Goal: Information Seeking & Learning: Understand process/instructions

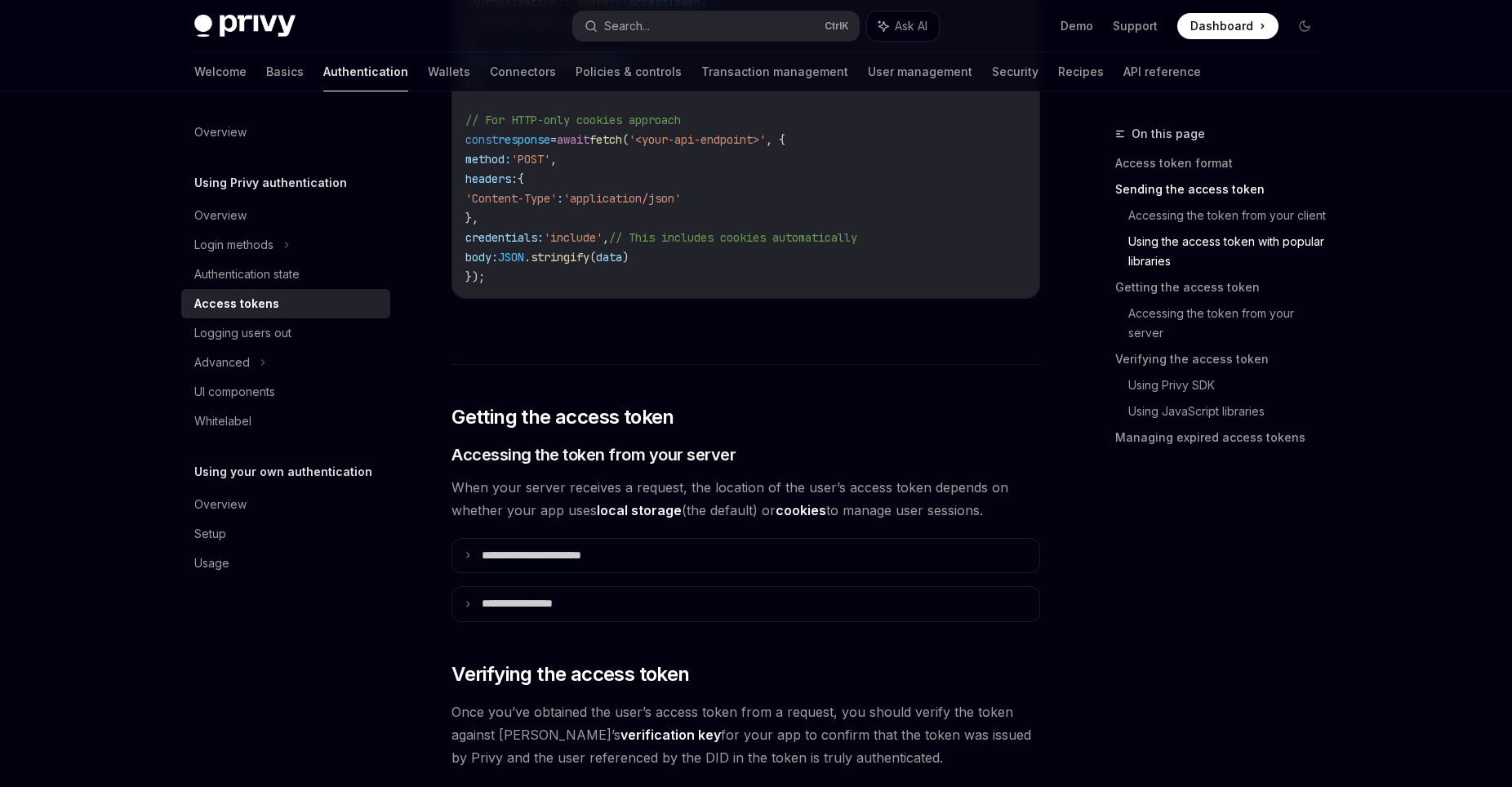
scroll to position [1665, 0]
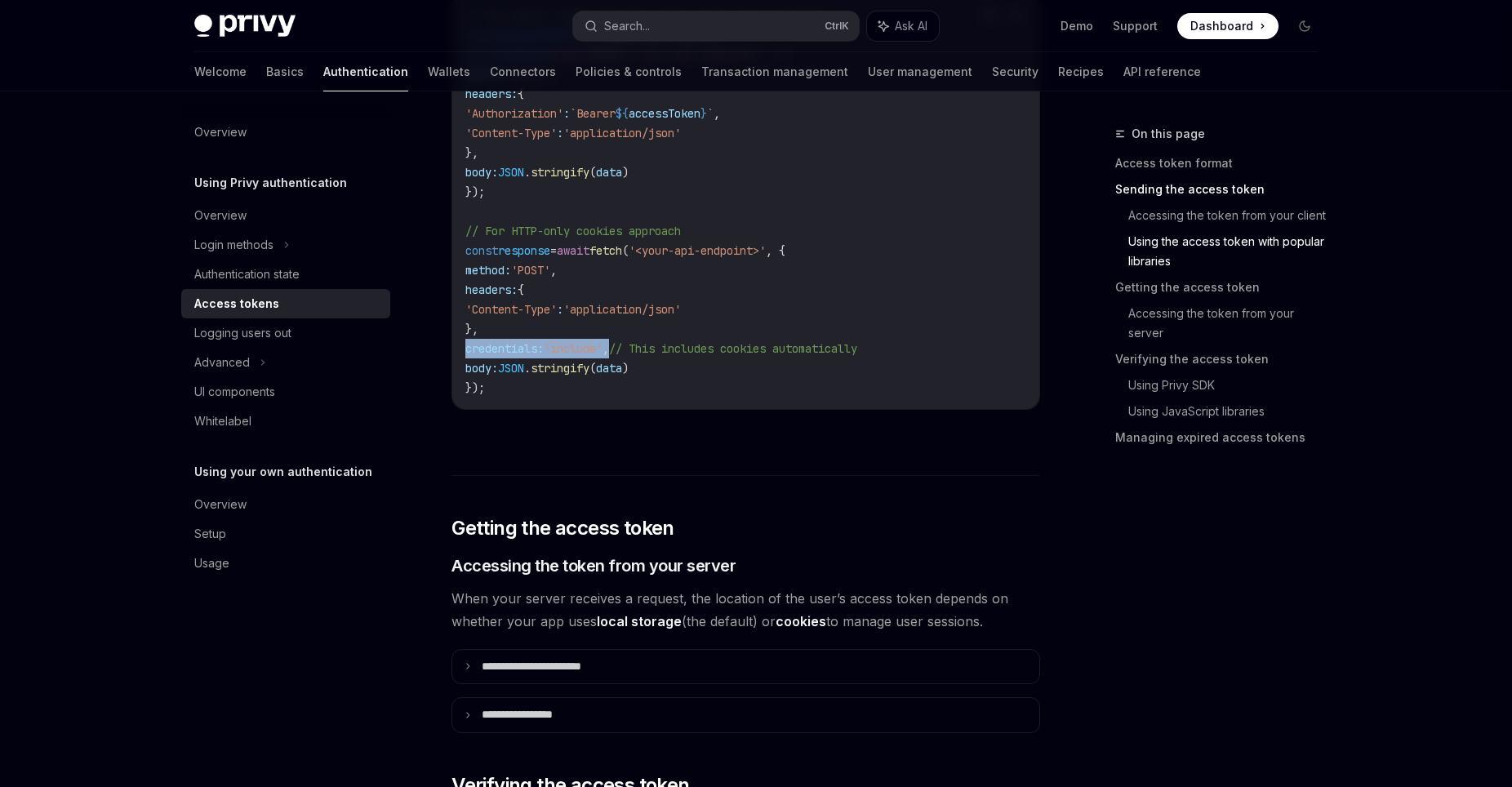
drag, startPoint x: 637, startPoint y: 347, endPoint x: 458, endPoint y: 344, distance: 179.0
click at [458, 344] on div "// For bearer token approach (when using local storage) const accessToken = awa…" at bounding box center [745, 202] width 587 height 415
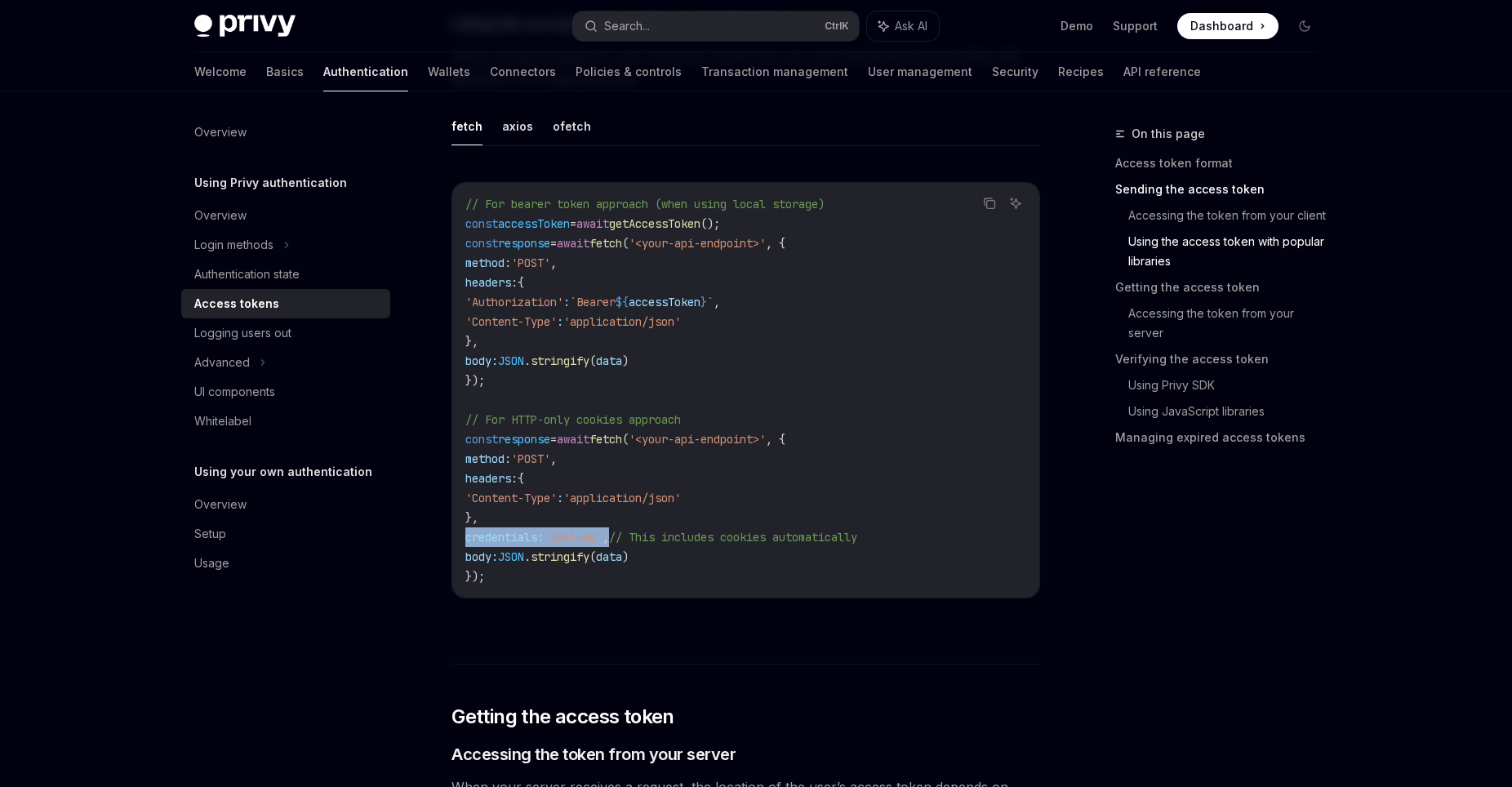
scroll to position [1443, 0]
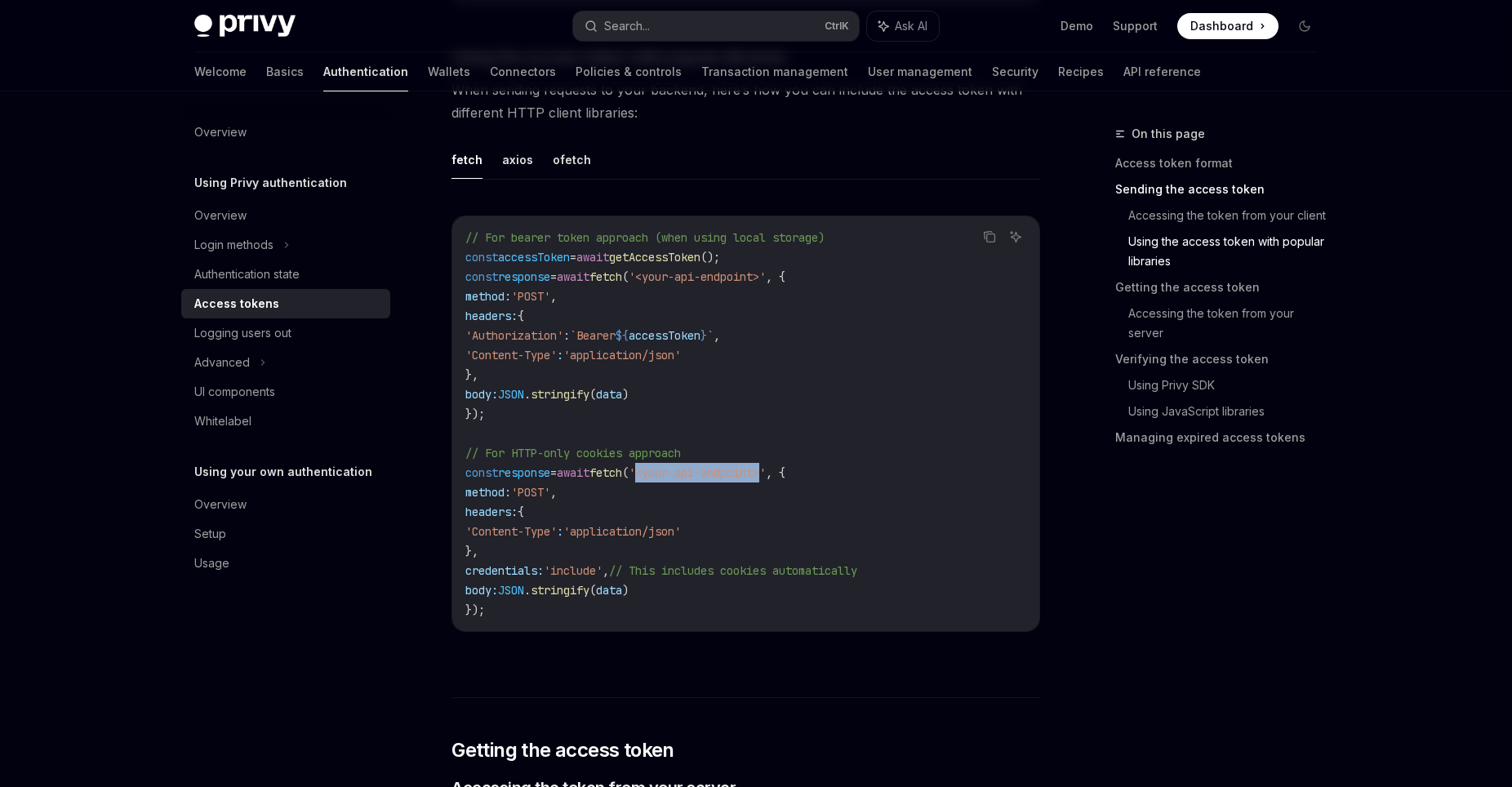
drag, startPoint x: 671, startPoint y: 478, endPoint x: 800, endPoint y: 479, distance: 129.0
click at [766, 479] on span "'<your-api-endpoint>'" at bounding box center [697, 472] width 137 height 15
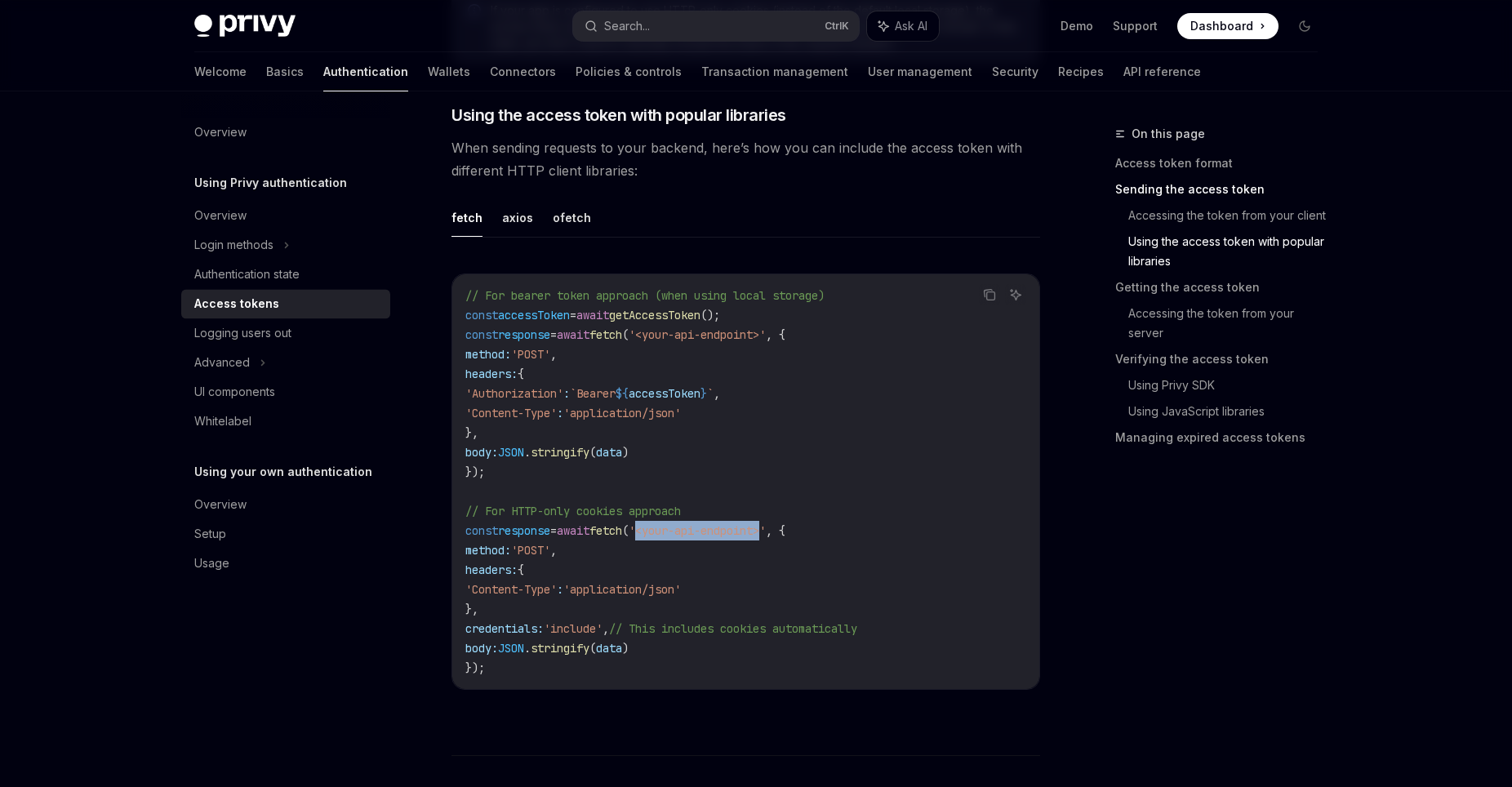
scroll to position [1332, 0]
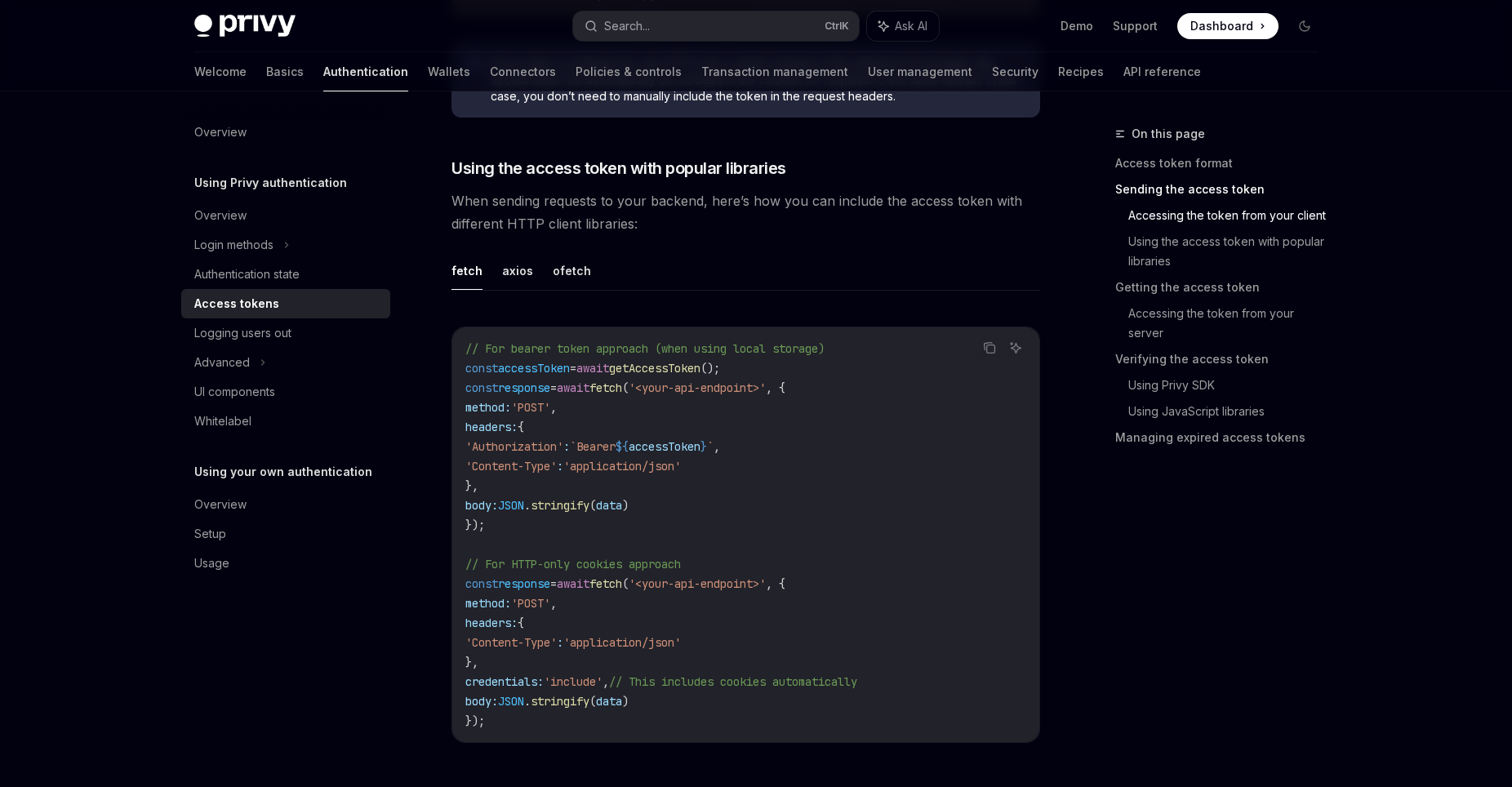
click at [691, 372] on span "getAccessToken" at bounding box center [655, 368] width 92 height 15
click at [692, 417] on code "// For bearer token approach (when using local storage) const accessToken = awa…" at bounding box center [745, 535] width 561 height 392
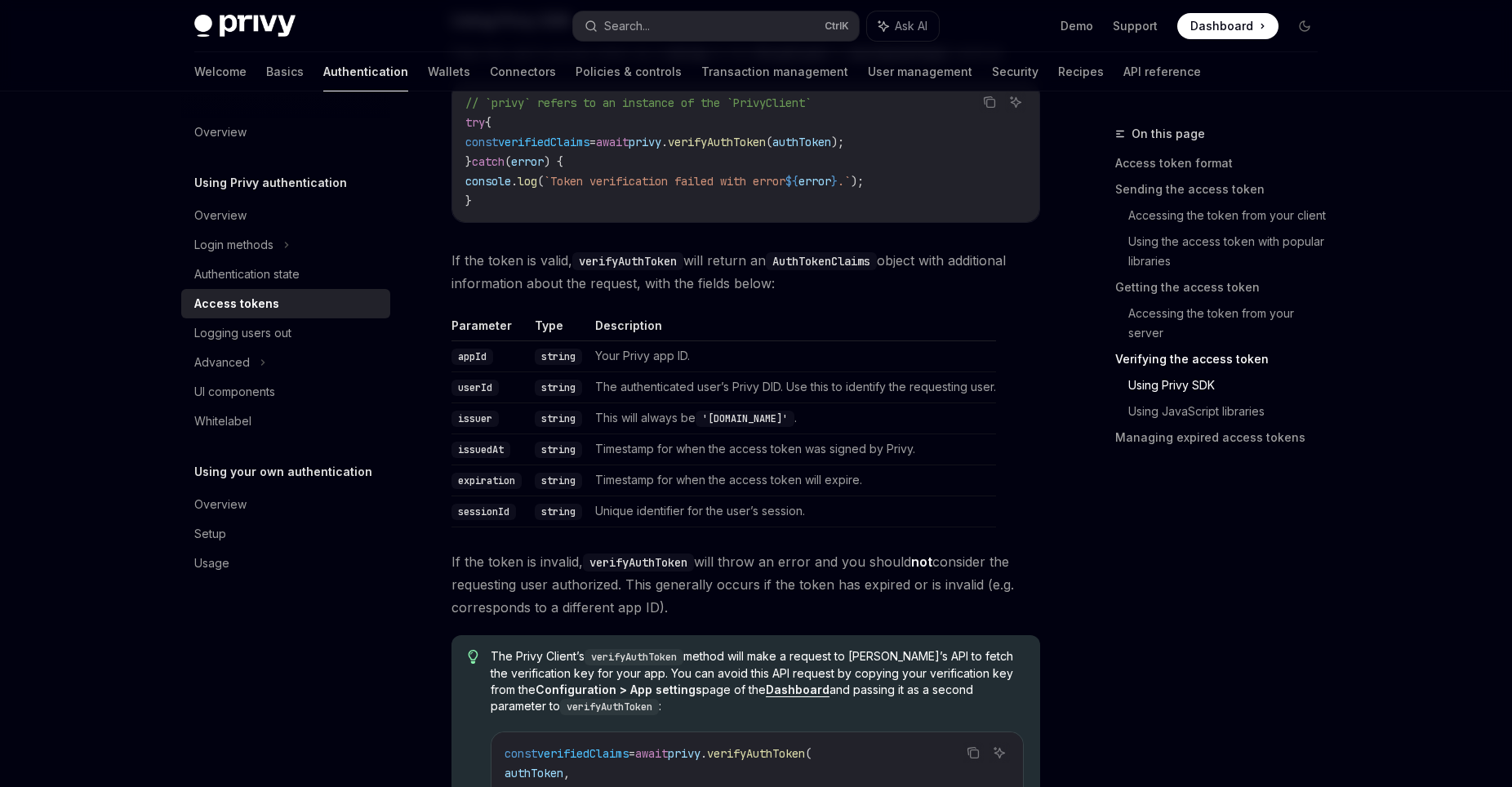
scroll to position [2553, 0]
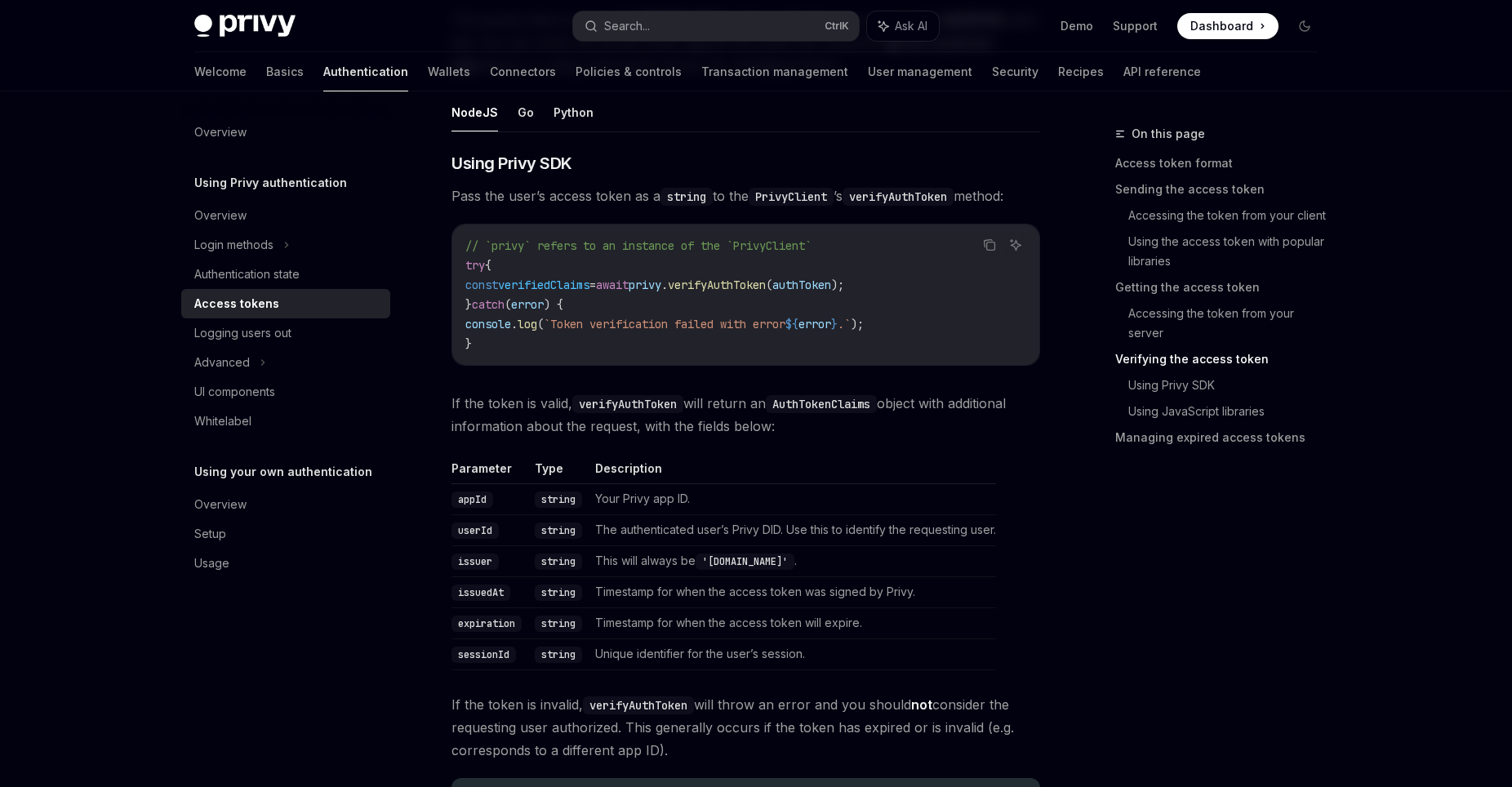
click at [737, 287] on span "verifyAuthToken" at bounding box center [716, 285] width 98 height 15
